Goal: Task Accomplishment & Management: Manage account settings

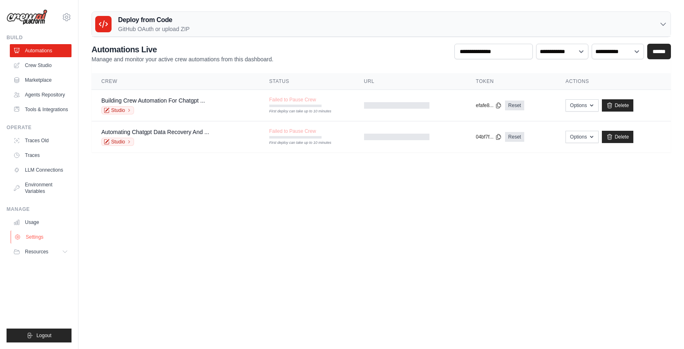
click at [37, 239] on link "Settings" at bounding box center [42, 236] width 62 height 13
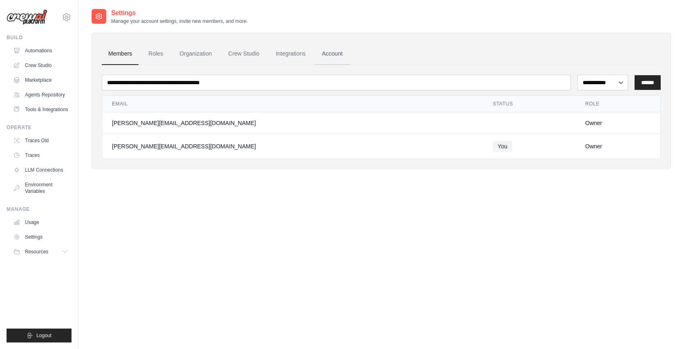
click at [342, 50] on link "Account" at bounding box center [332, 54] width 34 height 22
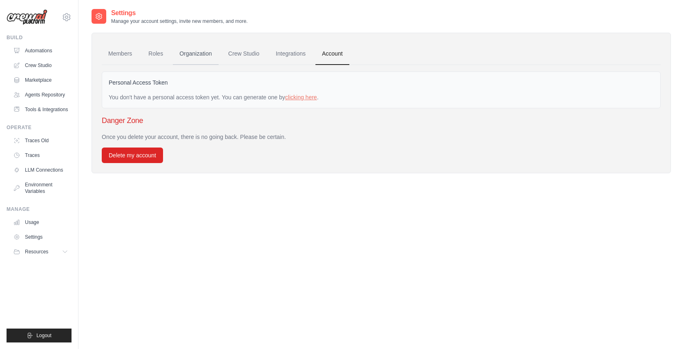
click at [207, 50] on link "Organization" at bounding box center [195, 54] width 45 height 22
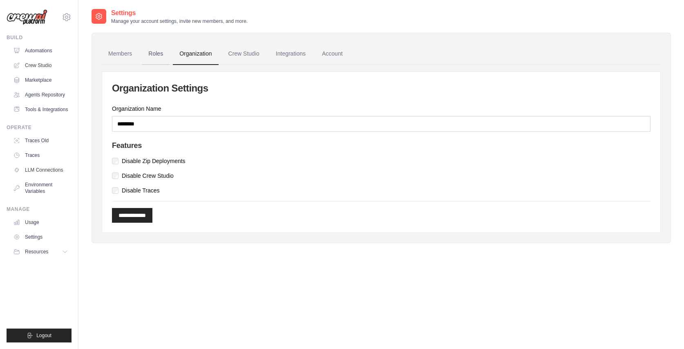
click at [160, 53] on link "Roles" at bounding box center [156, 54] width 28 height 22
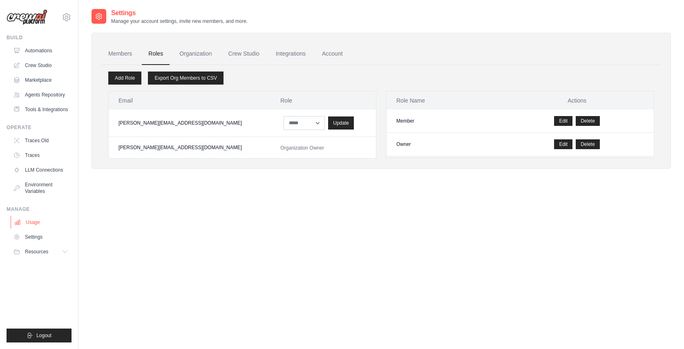
click at [43, 229] on link "Usage" at bounding box center [42, 222] width 62 height 13
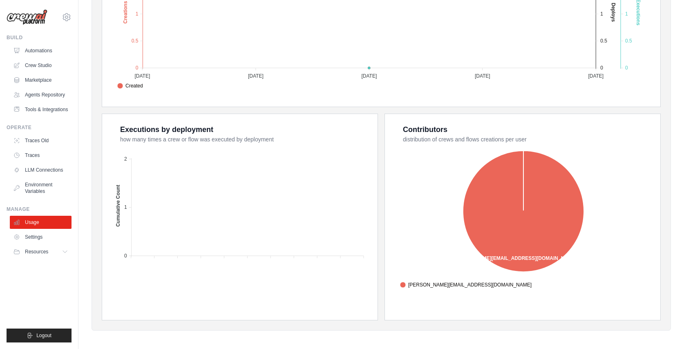
scroll to position [240, 0]
click at [47, 239] on link "Settings" at bounding box center [42, 236] width 62 height 13
